Goal: Transaction & Acquisition: Purchase product/service

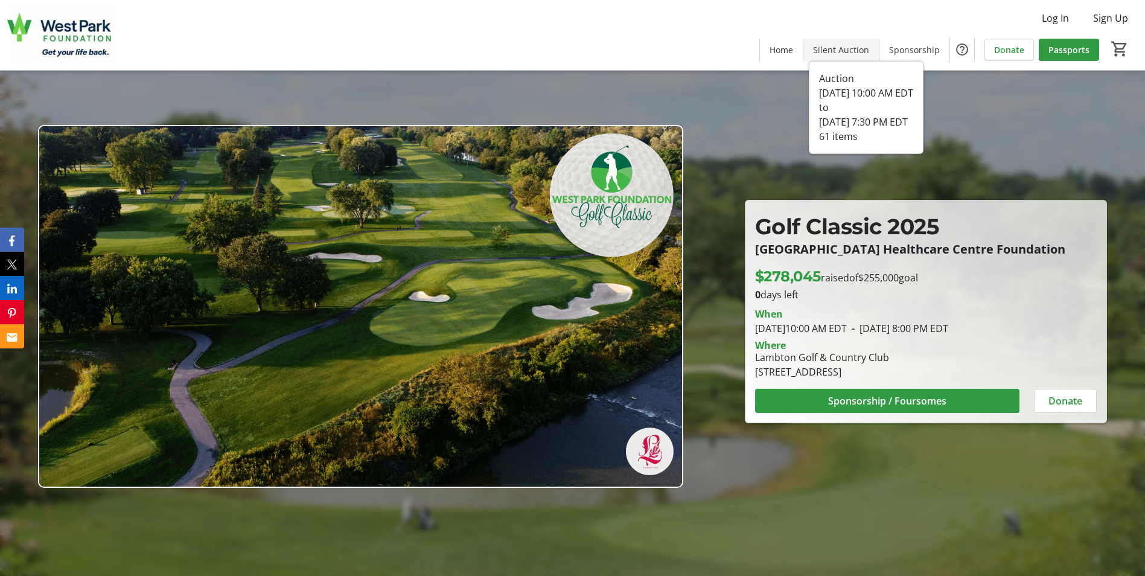
click at [847, 39] on span at bounding box center [840, 49] width 75 height 29
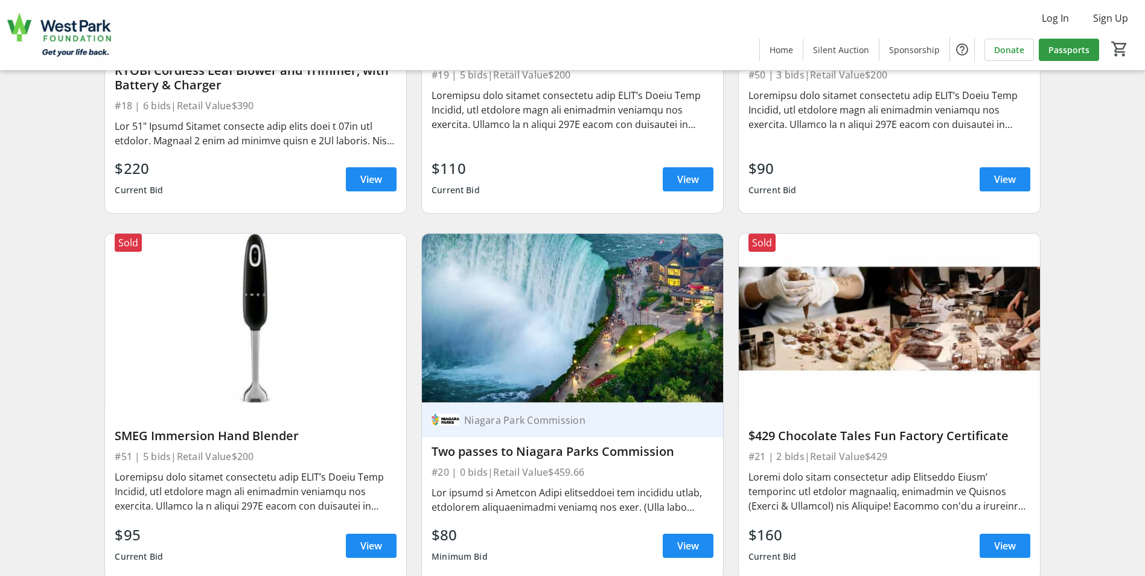
scroll to position [2655, 0]
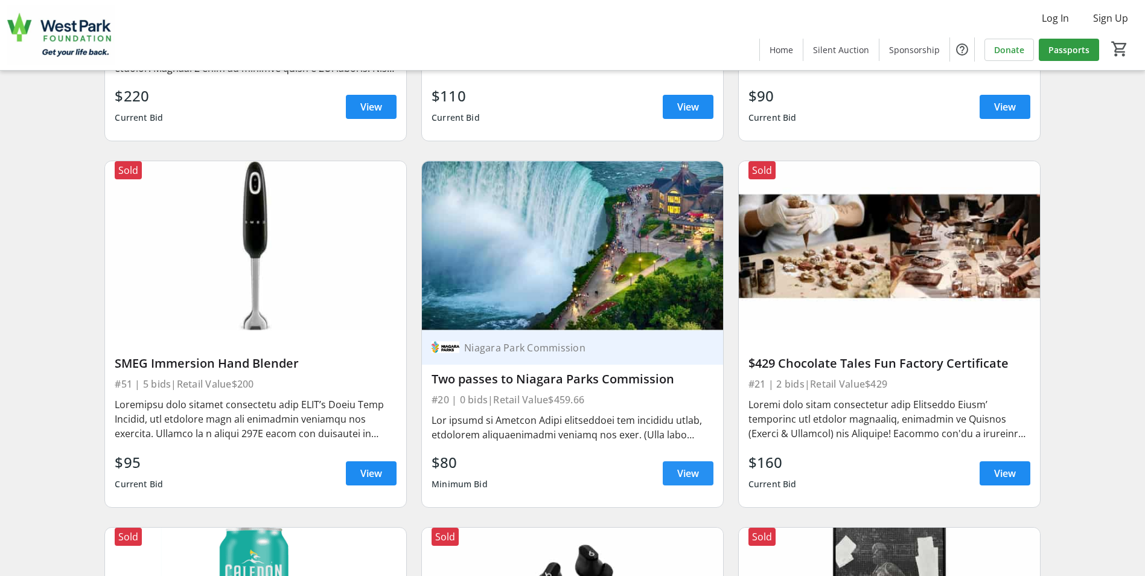
click at [672, 476] on span at bounding box center [688, 473] width 51 height 29
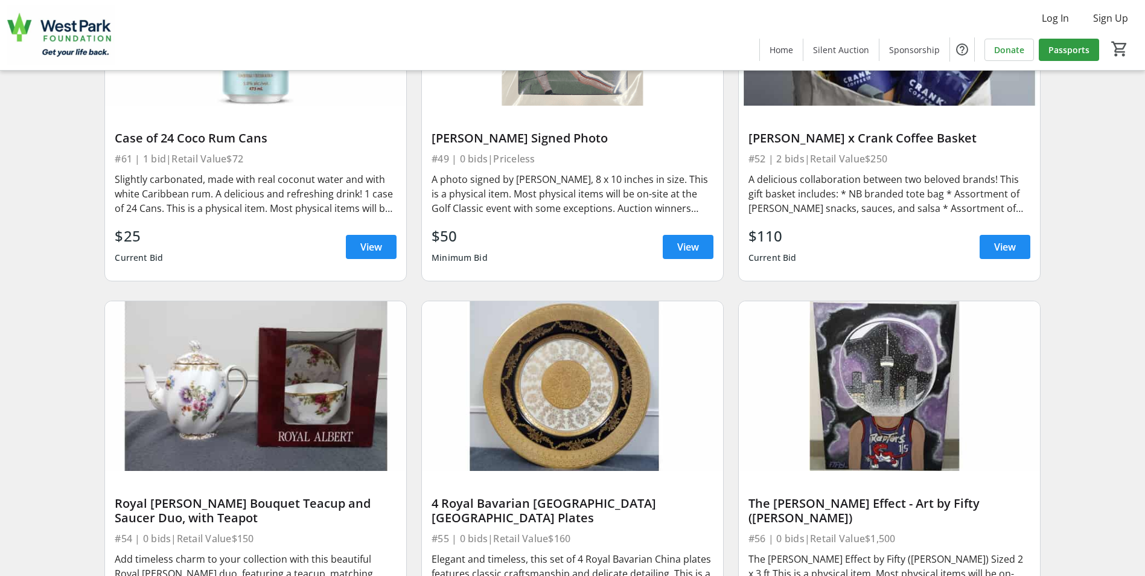
scroll to position [6698, 0]
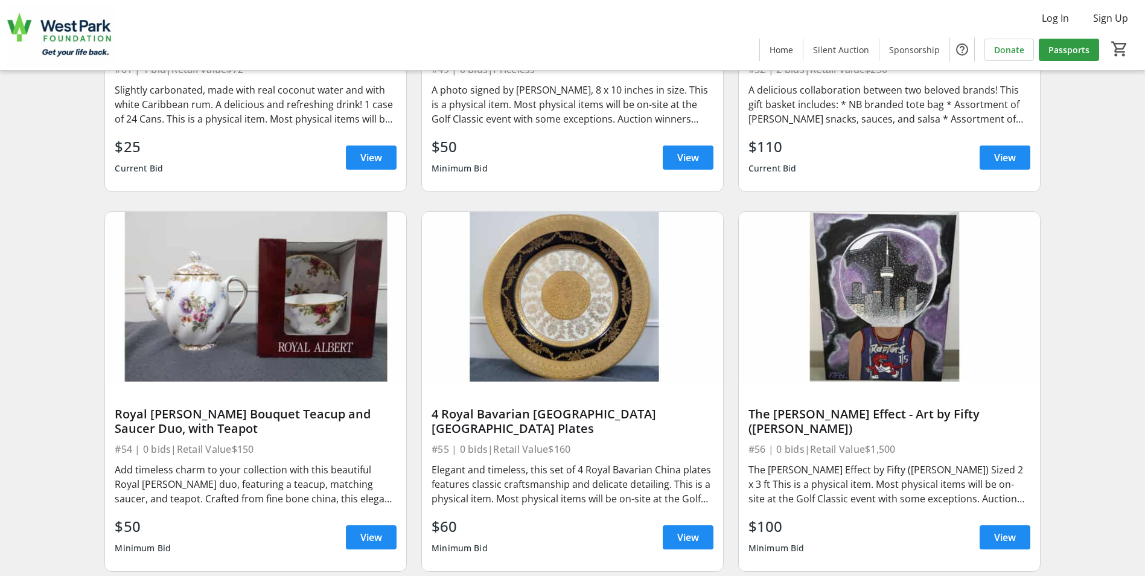
click at [904, 334] on img at bounding box center [889, 297] width 301 height 170
click at [992, 543] on span at bounding box center [1004, 537] width 51 height 29
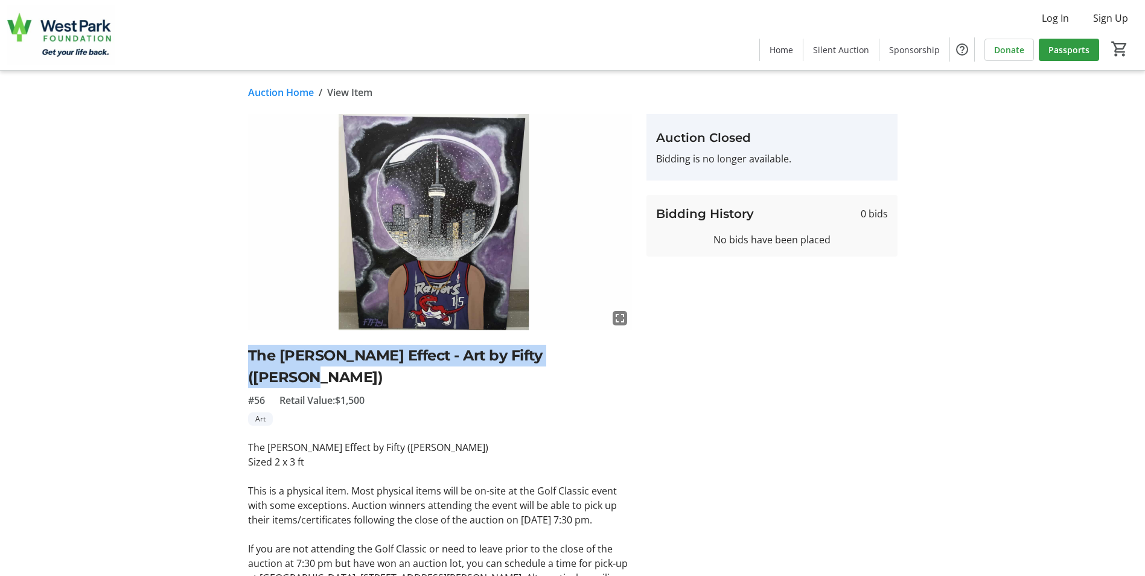
drag, startPoint x: 304, startPoint y: 358, endPoint x: 596, endPoint y: 359, distance: 292.1
click at [596, 359] on h2 "The Carter Effect - Art by Fifty (Adam McKnight)" at bounding box center [440, 366] width 384 height 43
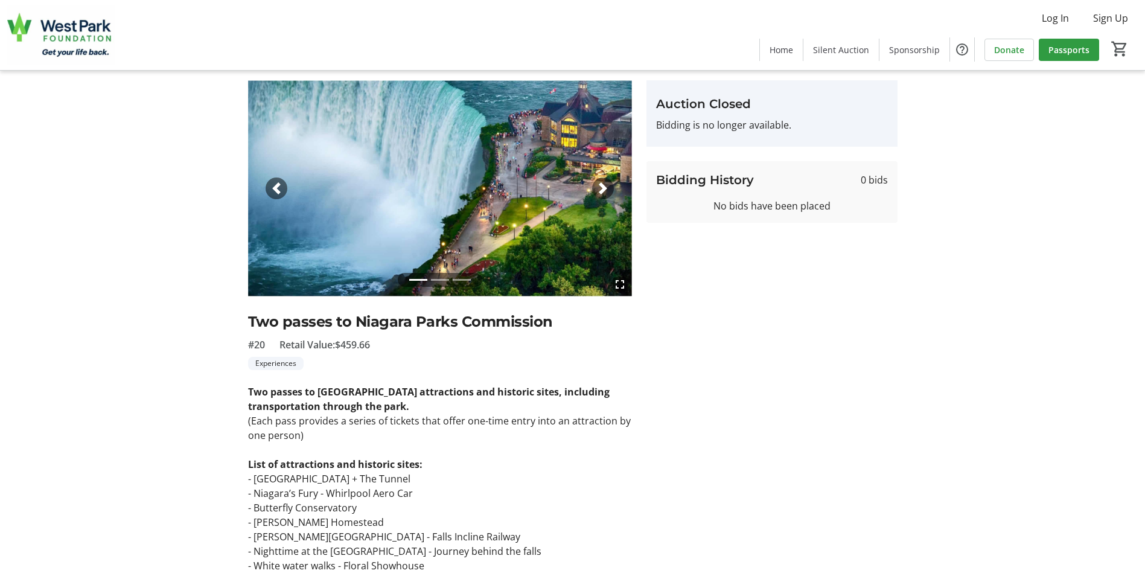
scroll to position [21, 0]
